Goal: Task Accomplishment & Management: Use online tool/utility

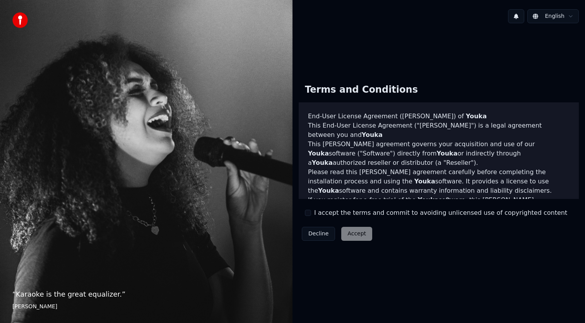
click at [345, 212] on label "I accept the terms and commit to avoiding unlicensed use of copyrighted content" at bounding box center [440, 212] width 253 height 9
click at [311, 212] on button "I accept the terms and commit to avoiding unlicensed use of copyrighted content" at bounding box center [308, 212] width 6 height 6
click at [347, 229] on button "Accept" at bounding box center [357, 234] width 31 height 14
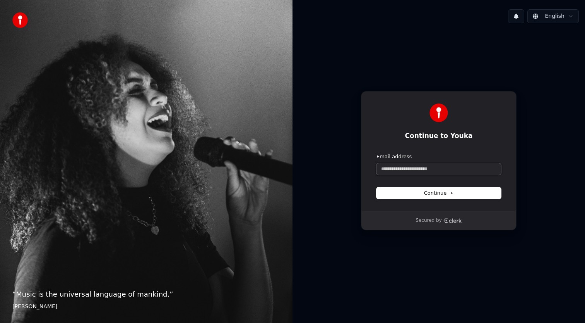
click at [436, 168] on input "Email address" at bounding box center [439, 169] width 125 height 12
click at [377, 153] on button "submit" at bounding box center [377, 153] width 0 height 0
type input "**********"
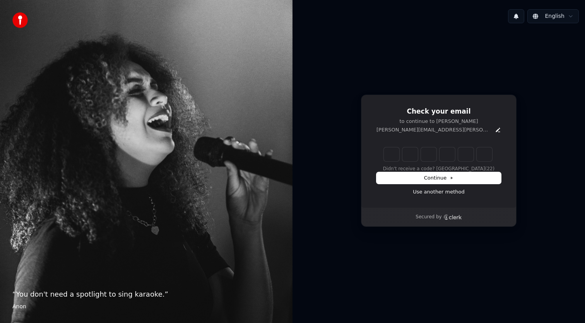
type input "******"
type input "*"
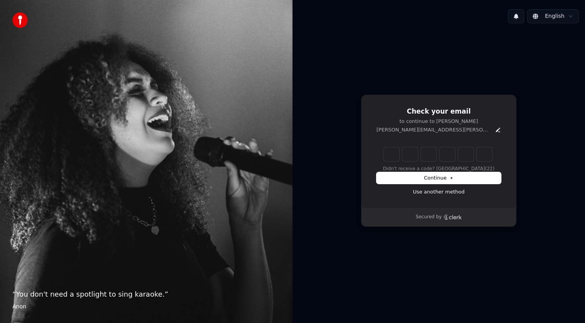
type input "*"
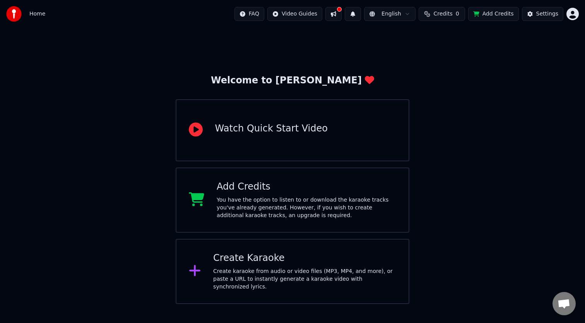
click at [254, 254] on div "Create Karaoke" at bounding box center [304, 258] width 183 height 12
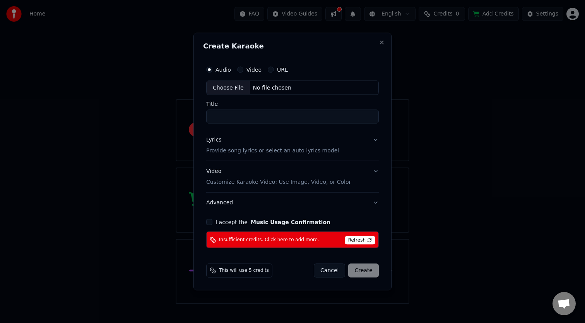
click at [208, 223] on button "I accept the Music Usage Confirmation" at bounding box center [209, 222] width 6 height 6
click at [333, 273] on button "Cancel" at bounding box center [329, 270] width 31 height 14
